Goal: Task Accomplishment & Management: Use online tool/utility

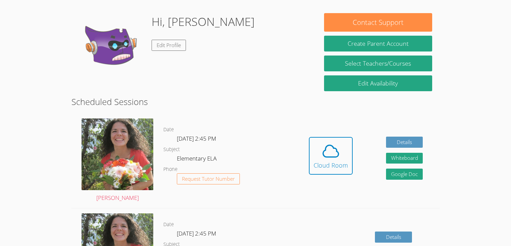
scroll to position [87, 0]
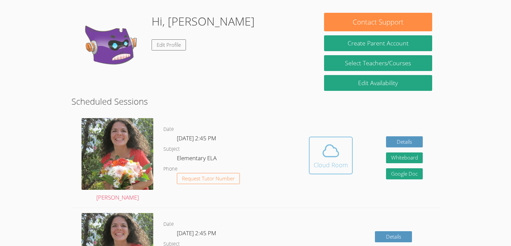
click at [328, 138] on button "Cloud Room" at bounding box center [331, 156] width 44 height 38
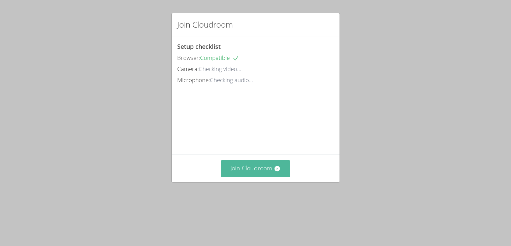
click at [274, 172] on icon at bounding box center [277, 168] width 7 height 7
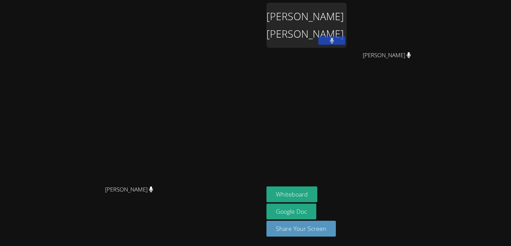
click at [345, 42] on button at bounding box center [332, 40] width 27 height 8
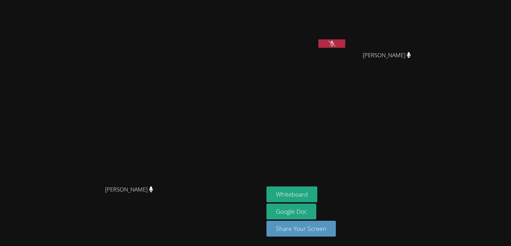
click at [345, 44] on button at bounding box center [332, 43] width 27 height 8
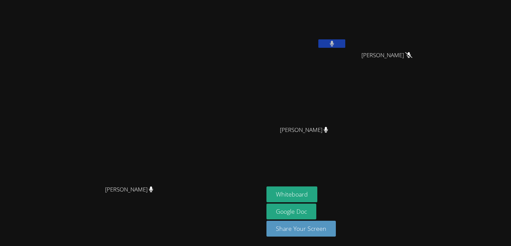
click at [345, 44] on button at bounding box center [332, 43] width 27 height 8
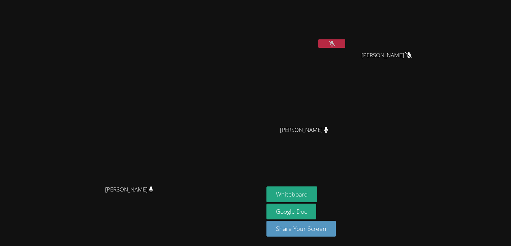
click at [345, 44] on button at bounding box center [332, 43] width 27 height 8
click at [345, 46] on button at bounding box center [332, 43] width 27 height 8
click at [336, 46] on icon at bounding box center [332, 44] width 7 height 6
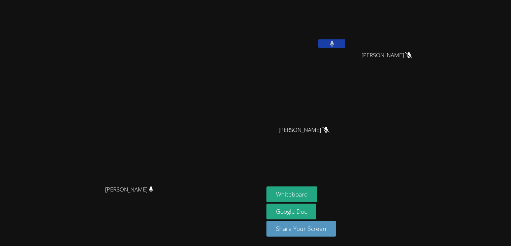
click at [345, 46] on button at bounding box center [332, 43] width 27 height 8
click at [317, 193] on button "Whiteboard" at bounding box center [292, 195] width 51 height 16
click at [345, 48] on div at bounding box center [332, 44] width 27 height 10
click at [345, 47] on button at bounding box center [332, 43] width 27 height 8
click at [345, 43] on button at bounding box center [332, 43] width 27 height 8
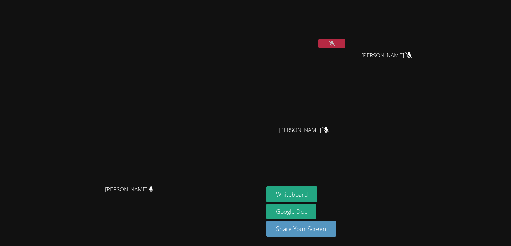
click at [345, 46] on button at bounding box center [332, 43] width 27 height 8
click at [345, 41] on button at bounding box center [332, 43] width 27 height 8
click at [345, 44] on button at bounding box center [332, 43] width 27 height 8
click at [345, 45] on button at bounding box center [332, 43] width 27 height 8
click at [336, 46] on icon at bounding box center [332, 44] width 7 height 6
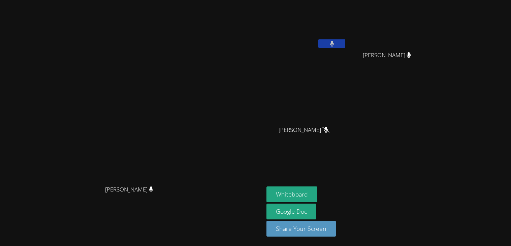
click at [334, 46] on icon at bounding box center [332, 44] width 4 height 6
click at [336, 43] on icon at bounding box center [332, 44] width 7 height 6
click at [345, 46] on button at bounding box center [332, 43] width 27 height 8
click at [345, 48] on button at bounding box center [332, 43] width 27 height 8
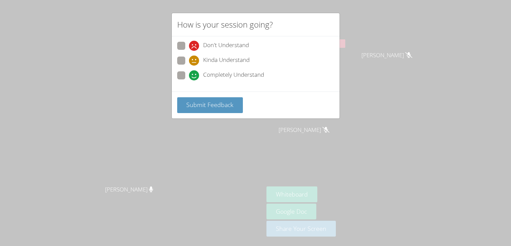
click at [189, 81] on span at bounding box center [189, 81] width 0 height 0
click at [189, 77] on input "Completely Understand" at bounding box center [192, 74] width 6 height 6
radio input "true"
click at [224, 107] on span "Submit Feedback" at bounding box center [209, 105] width 47 height 8
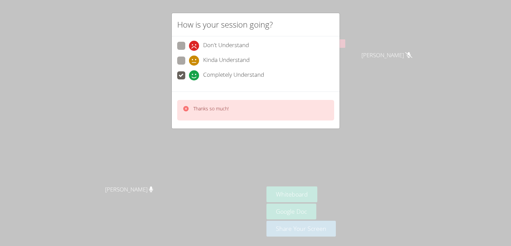
click at [346, 8] on div "How is your session going? Don't Understand Kinda Understand Completely Underst…" at bounding box center [255, 123] width 511 height 246
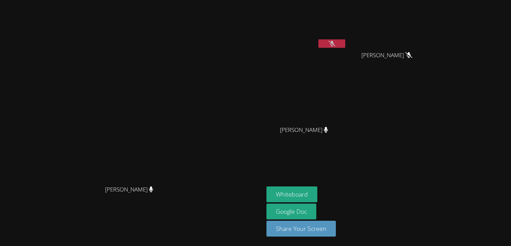
click at [345, 47] on button at bounding box center [332, 43] width 27 height 8
click at [334, 46] on icon at bounding box center [332, 44] width 4 height 6
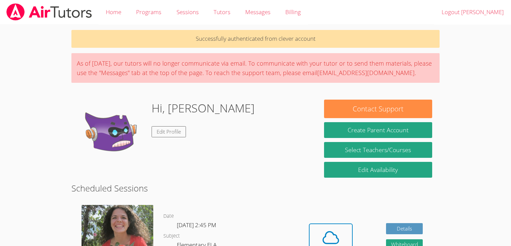
scroll to position [87, 0]
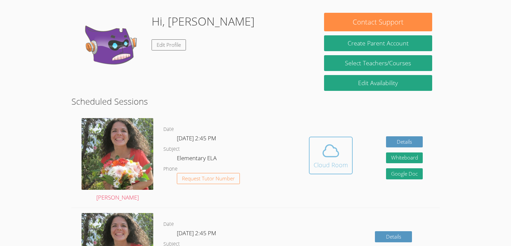
click at [319, 147] on span at bounding box center [331, 151] width 34 height 19
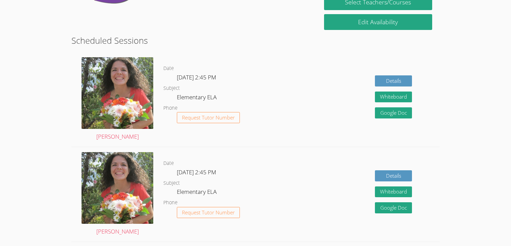
scroll to position [150, 0]
